Goal: Information Seeking & Learning: Find specific fact

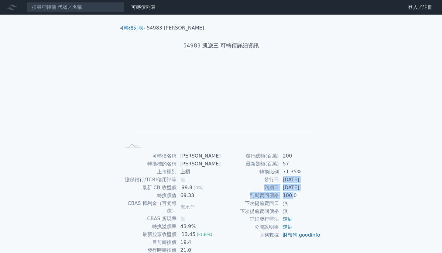
drag, startPoint x: 283, startPoint y: 180, endPoint x: 293, endPoint y: 192, distance: 15.3
click at [293, 192] on tbody "發行總額(百萬) 200 最新餘額(百萬) 57 轉換比例 71.35% 發行日 [DATE] 到期日 [DATE] 到期賣回價格 100.0 下次提前賣回日…" at bounding box center [271, 195] width 100 height 87
click at [293, 192] on td "100.0" at bounding box center [300, 195] width 42 height 8
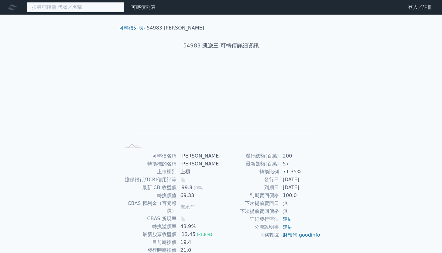
click at [90, 8] on input at bounding box center [75, 7] width 97 height 10
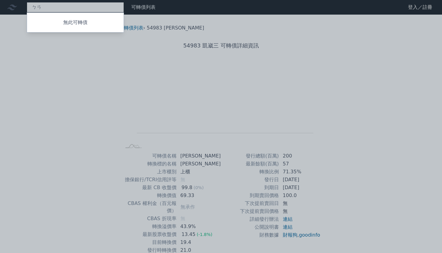
type input "ㄅ"
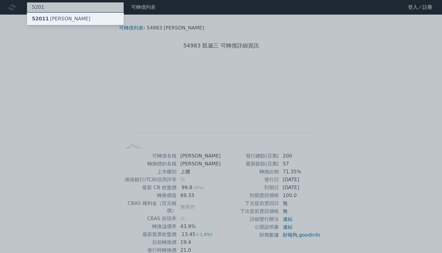
type input "5201"
click at [87, 17] on div "52011 [PERSON_NAME]" at bounding box center [75, 19] width 97 height 12
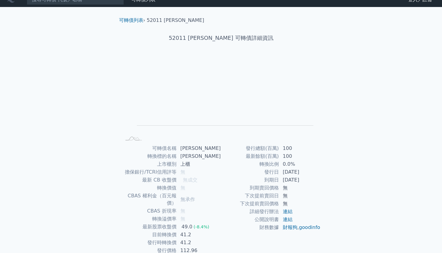
scroll to position [12, 0]
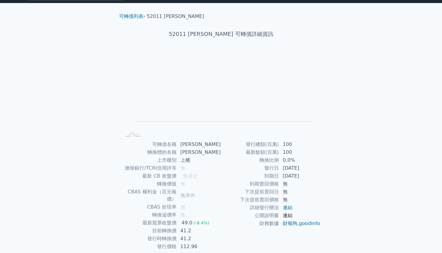
click at [291, 217] on link "連結" at bounding box center [288, 215] width 10 height 6
click at [282, 206] on td "連結" at bounding box center [300, 207] width 42 height 8
